Goal: Contribute content: Add original content to the website for others to see

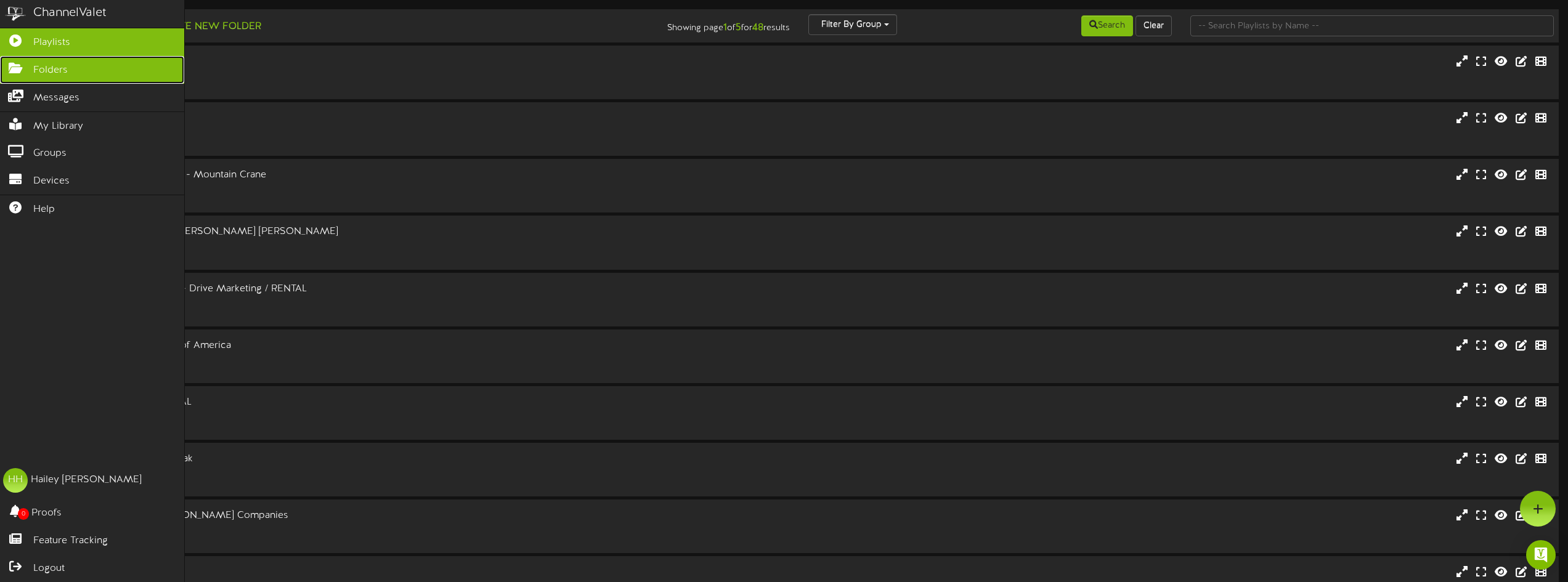
click at [15, 64] on icon at bounding box center [15, 67] width 31 height 9
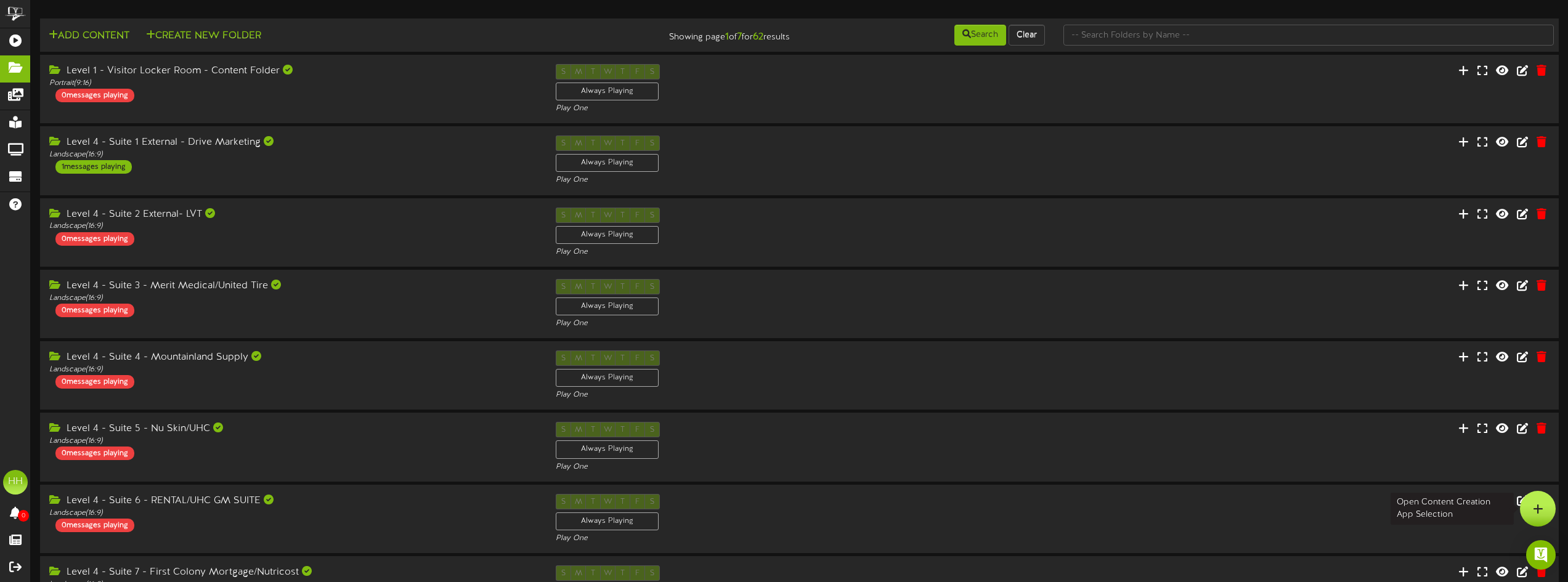
click at [1540, 501] on div at bounding box center [1538, 509] width 36 height 36
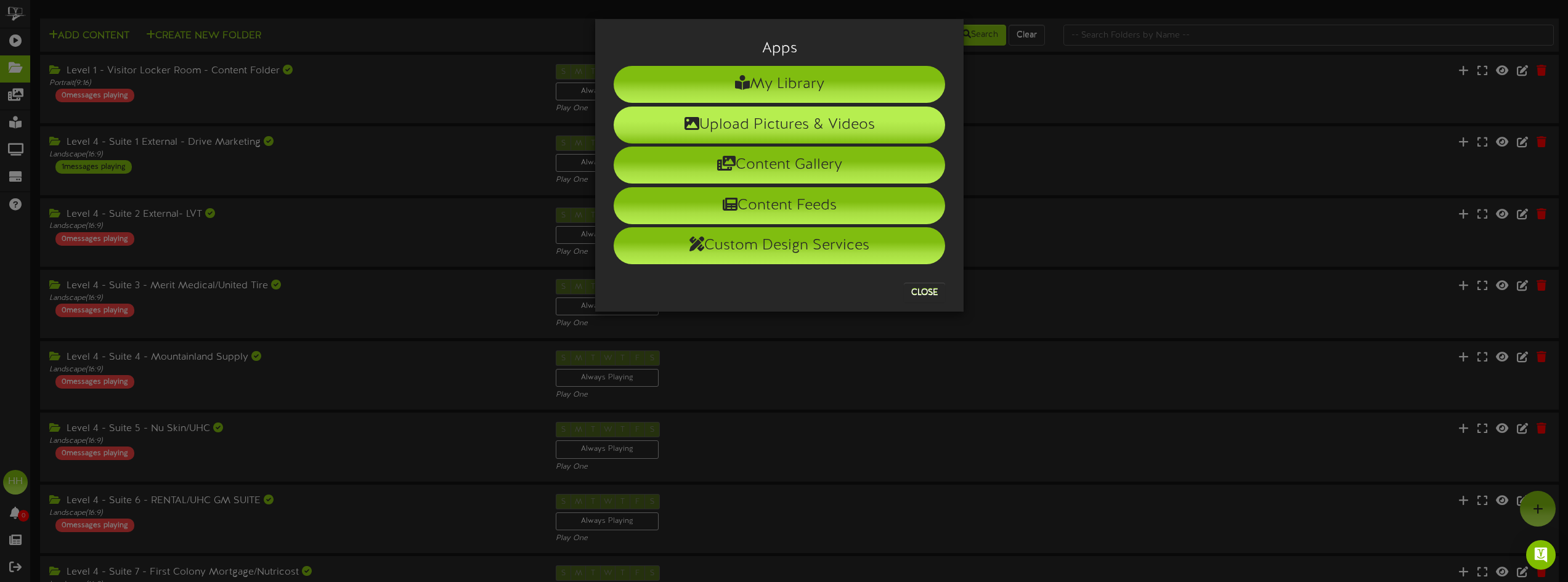
click at [830, 134] on li "Upload Pictures & Videos" at bounding box center [780, 125] width 332 height 37
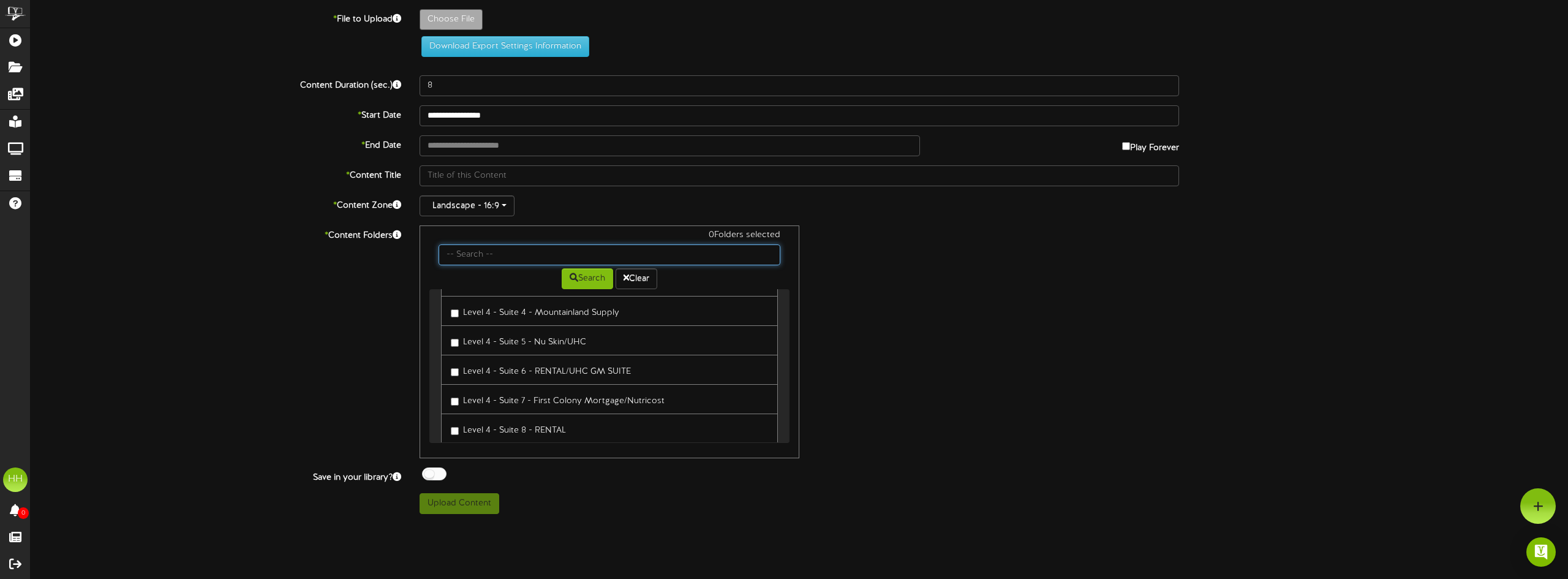
click at [535, 258] on input "text" at bounding box center [609, 255] width 342 height 21
